Goal: Go to known website: Access a specific website the user already knows

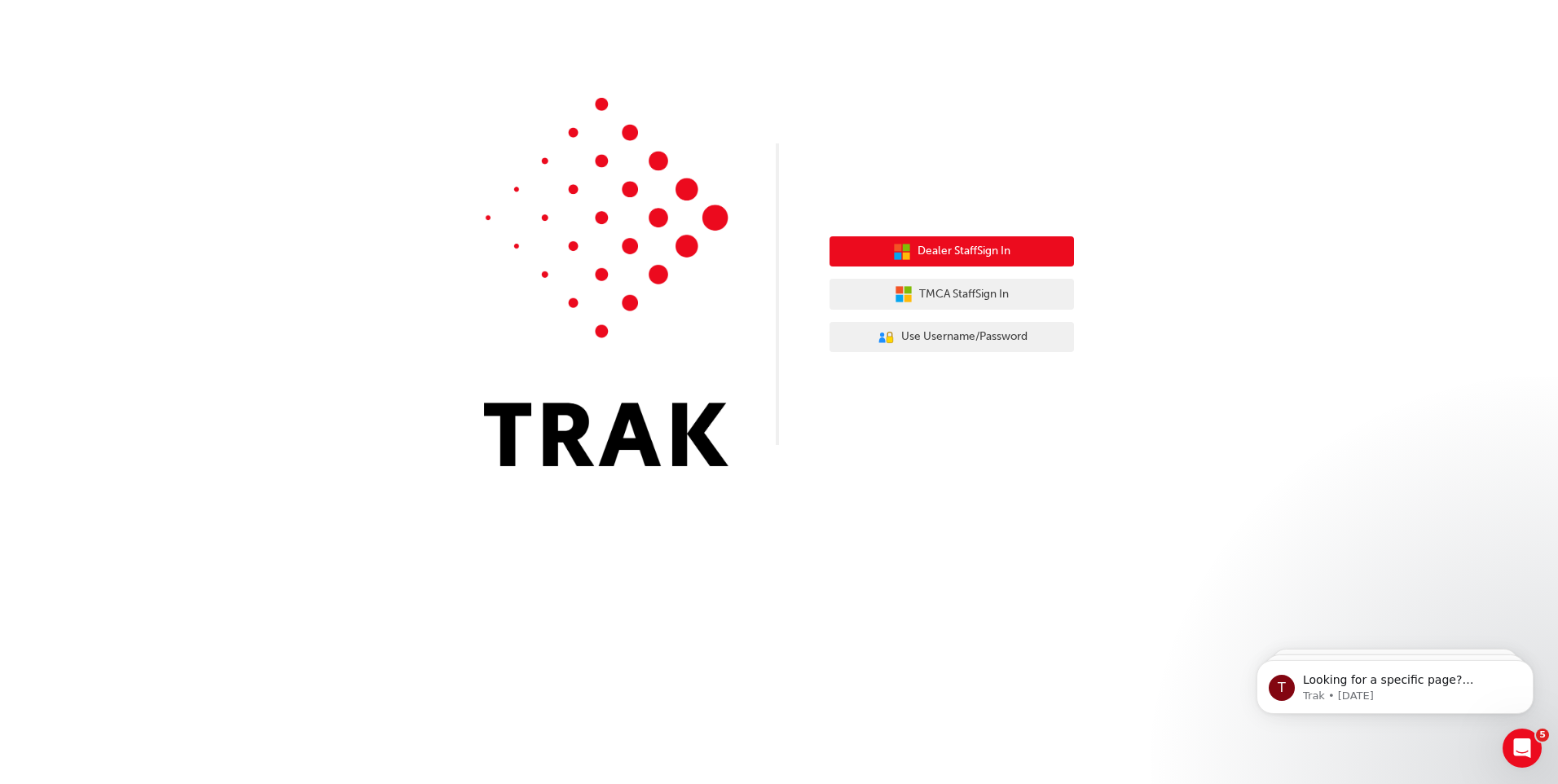
click at [940, 256] on span "Dealer Staff Sign In" at bounding box center [964, 251] width 93 height 19
